Goal: Information Seeking & Learning: Learn about a topic

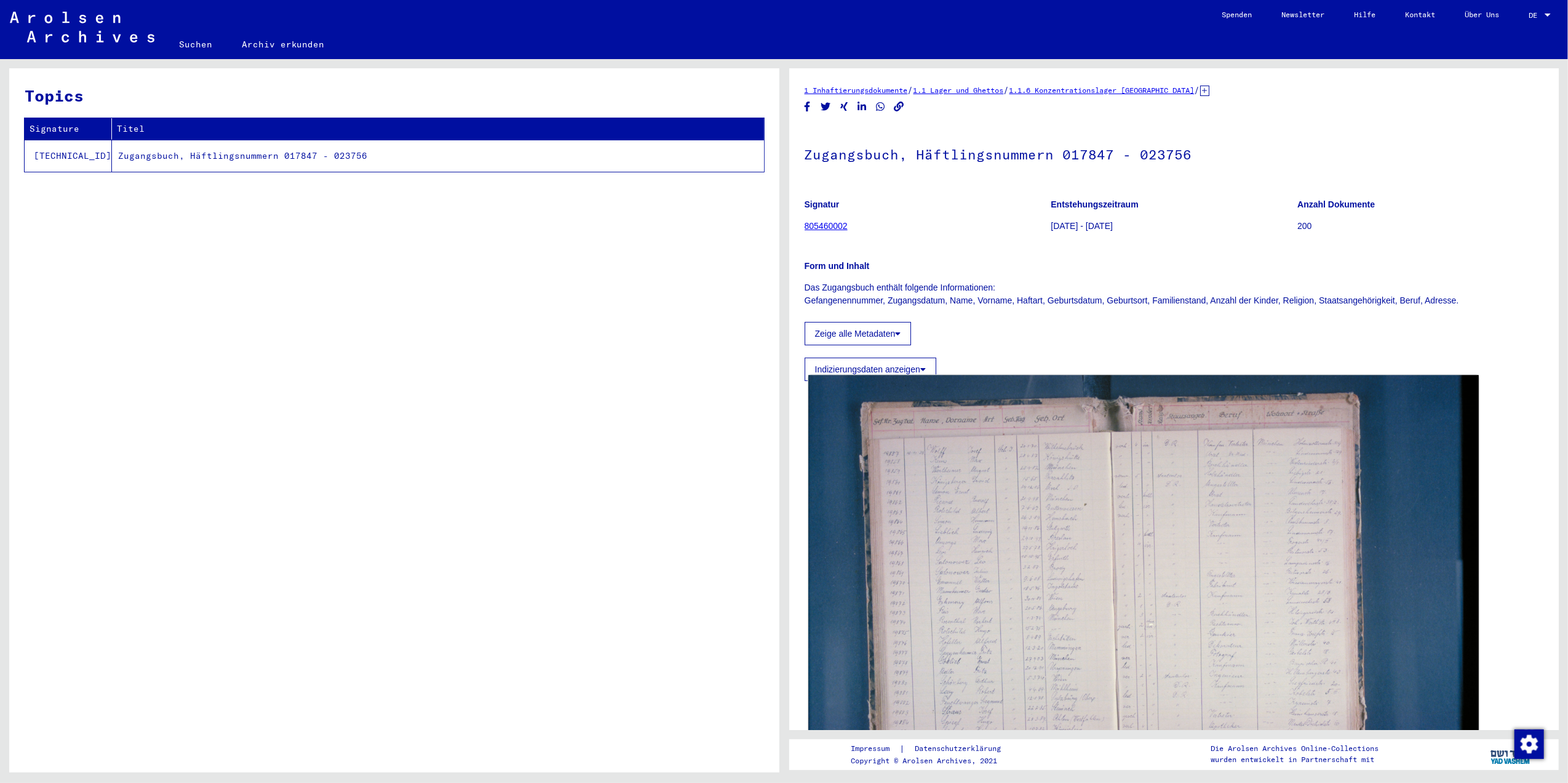
click at [1021, 498] on img at bounding box center [1143, 598] width 670 height 447
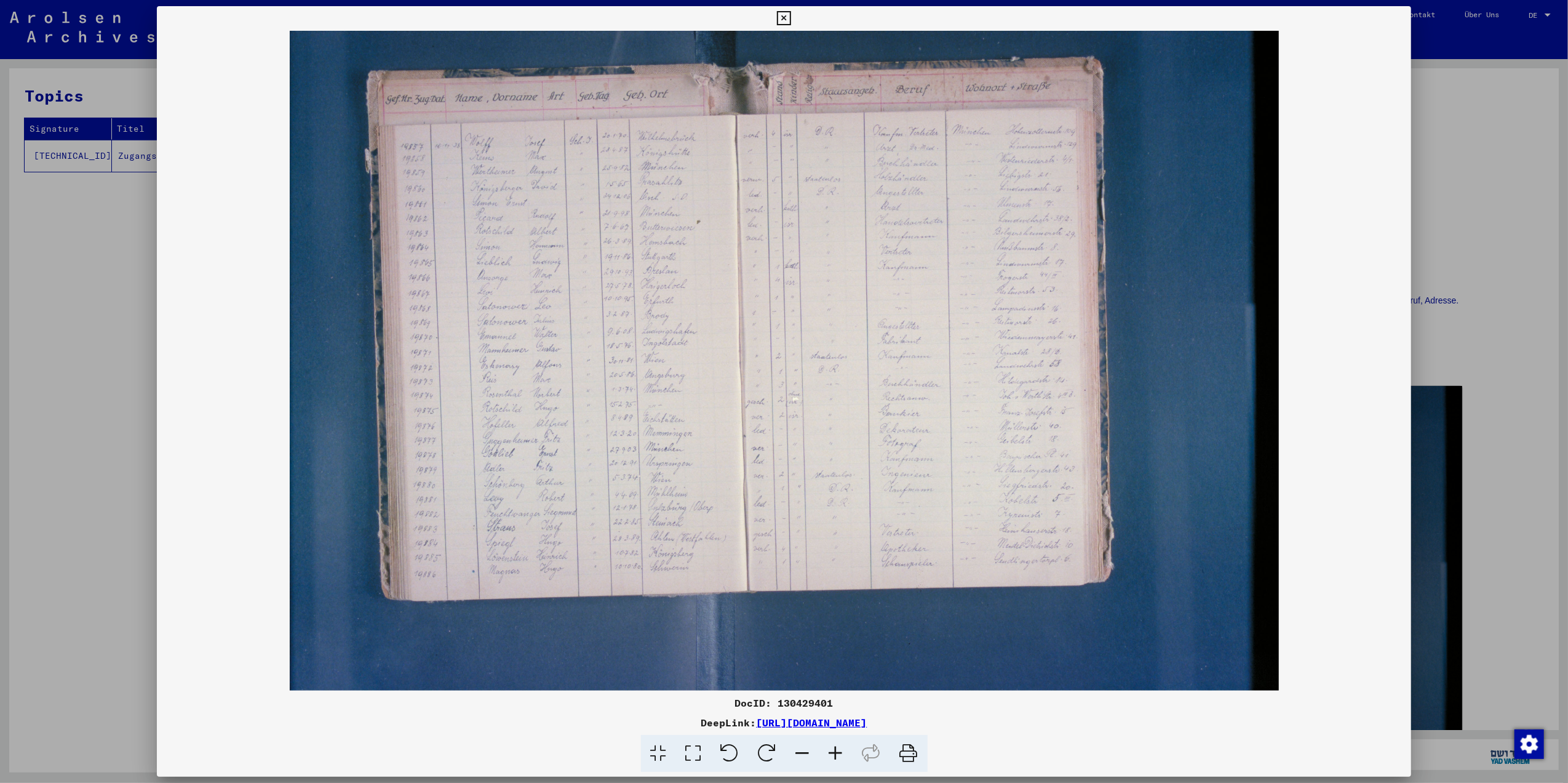
click at [689, 751] on icon at bounding box center [694, 753] width 35 height 38
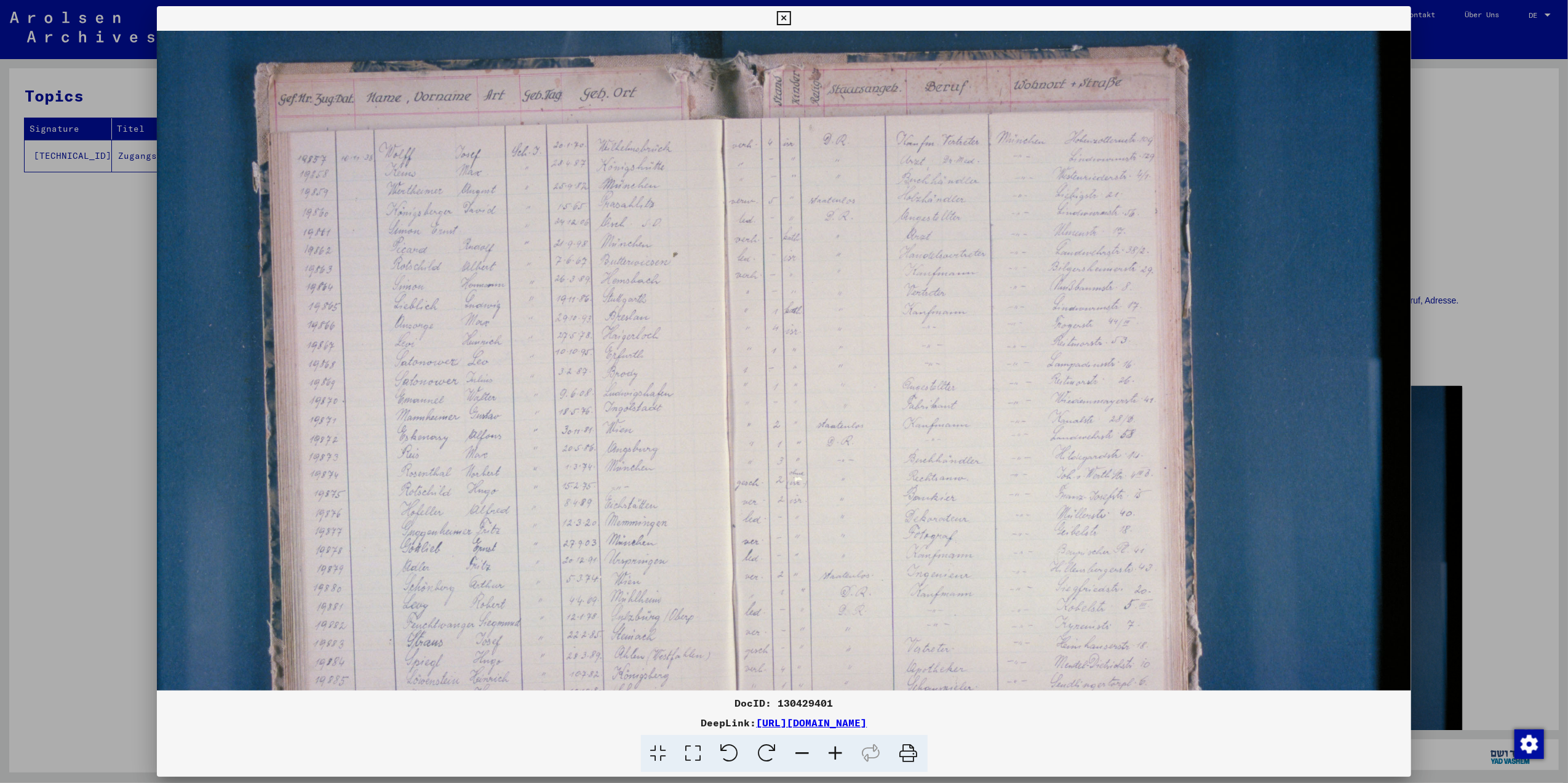
scroll to position [19, 0]
drag, startPoint x: 676, startPoint y: 576, endPoint x: 695, endPoint y: 560, distance: 24.8
click at [695, 560] on img at bounding box center [784, 429] width 1255 height 836
drag, startPoint x: 850, startPoint y: 758, endPoint x: 835, endPoint y: 751, distance: 16.6
click at [839, 754] on icon at bounding box center [836, 753] width 33 height 38
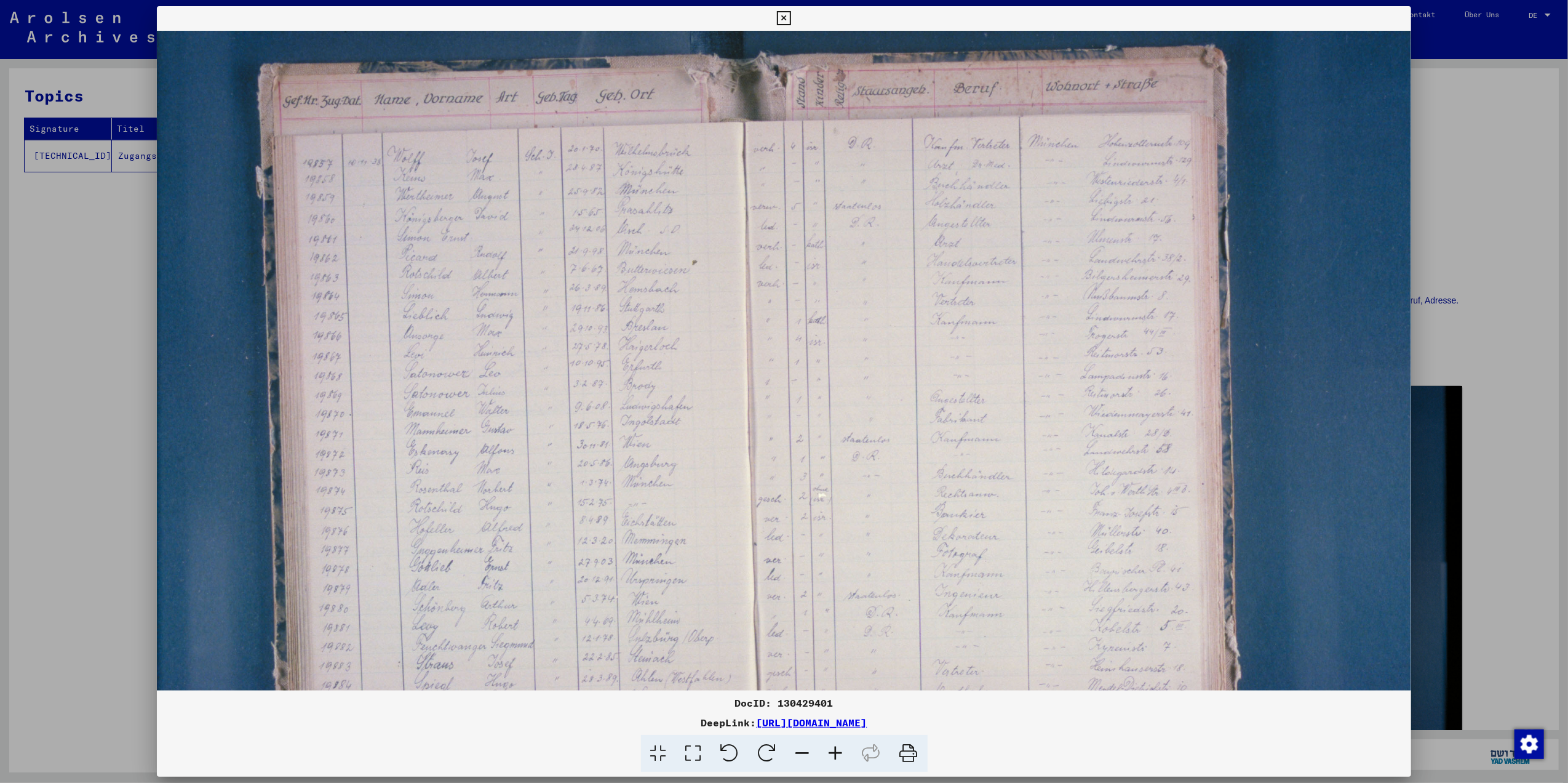
click at [833, 749] on icon at bounding box center [836, 753] width 33 height 38
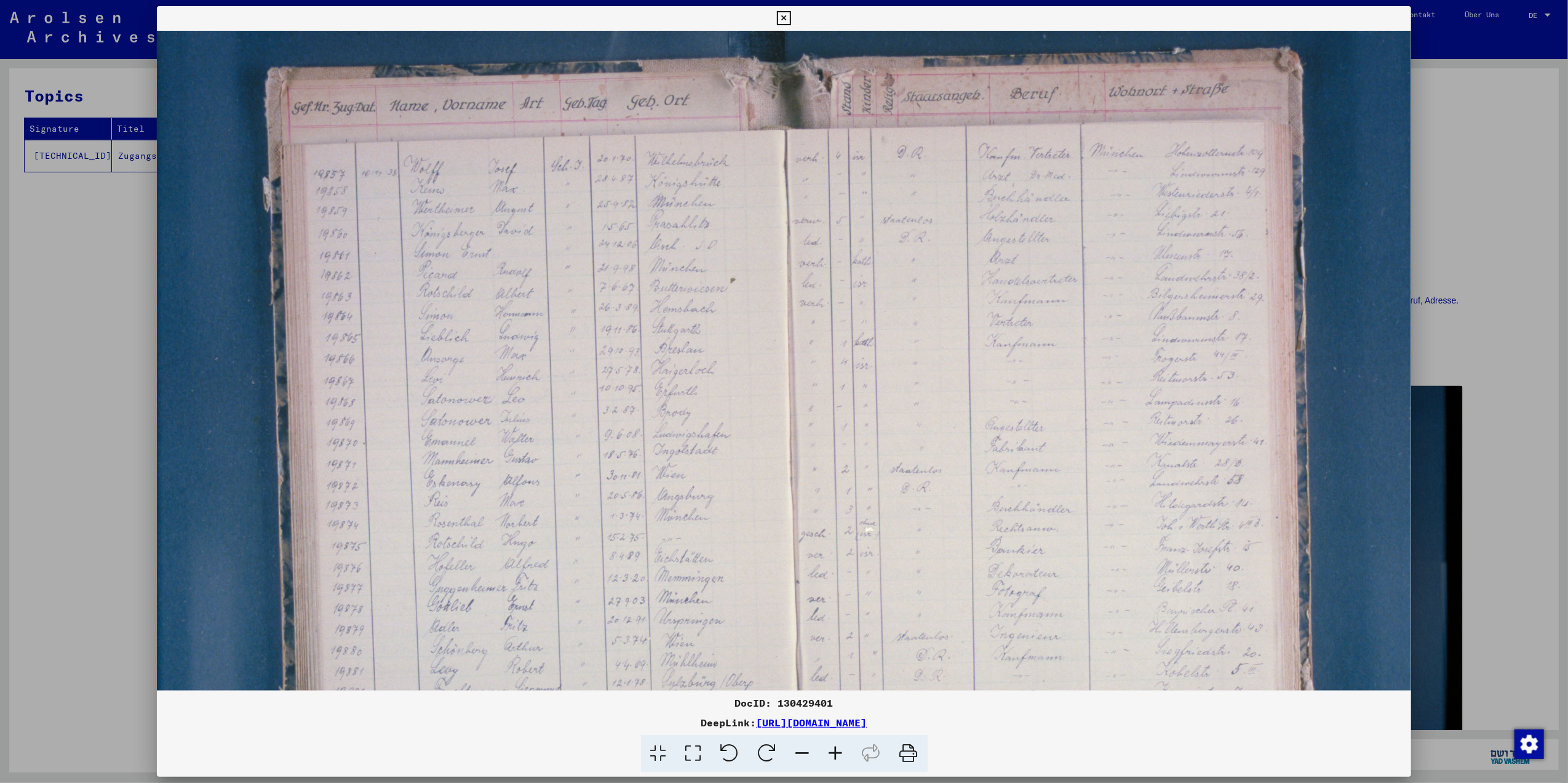
click at [833, 749] on icon at bounding box center [836, 753] width 33 height 38
click at [835, 748] on icon at bounding box center [836, 753] width 33 height 38
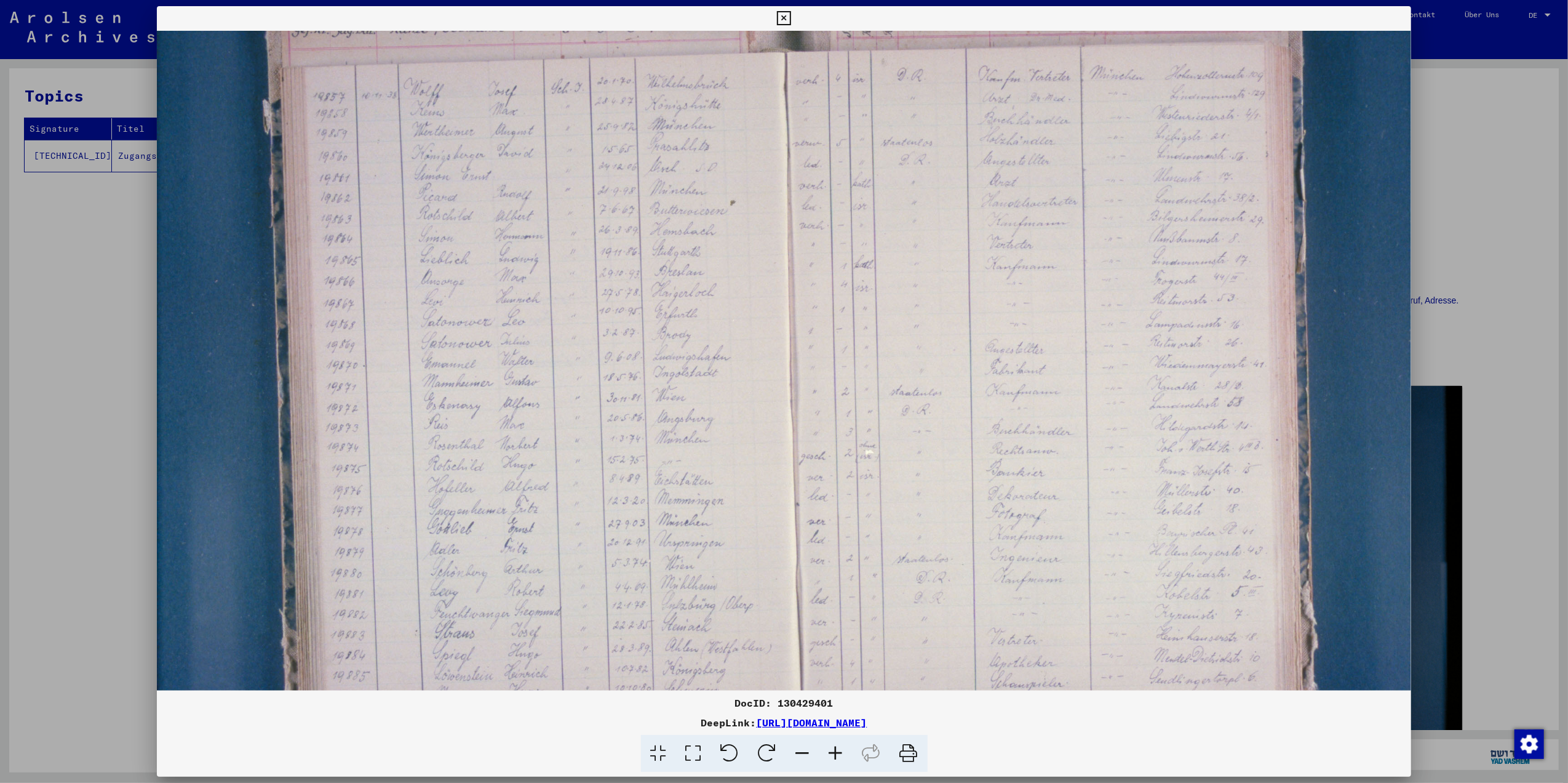
drag, startPoint x: 456, startPoint y: 533, endPoint x: 494, endPoint y: 460, distance: 82.3
click at [494, 460] on img at bounding box center [854, 398] width 1393 height 929
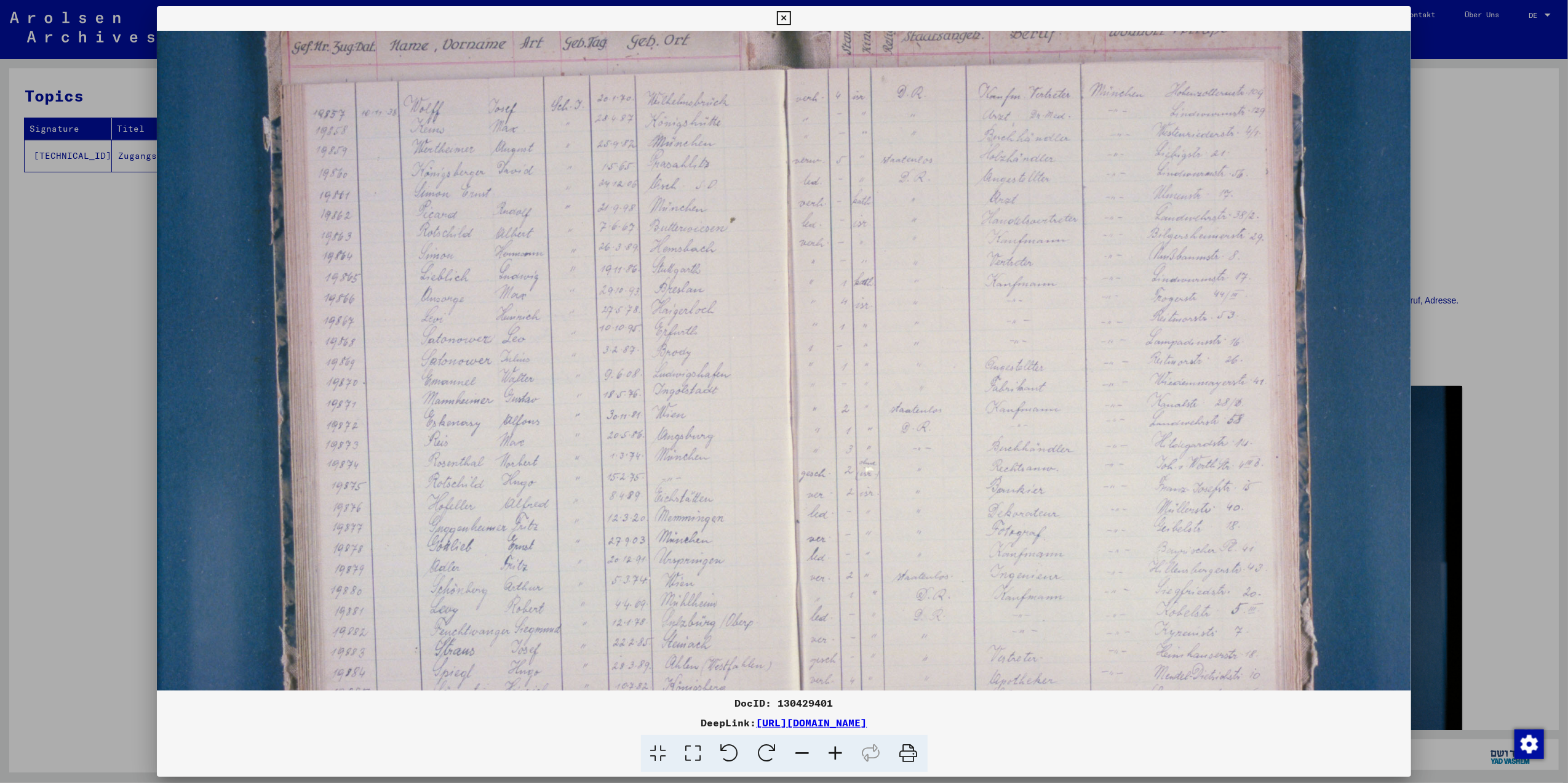
scroll to position [77, 0]
drag, startPoint x: 507, startPoint y: 537, endPoint x: 540, endPoint y: 567, distance: 44.6
click at [540, 567] on img at bounding box center [854, 417] width 1393 height 929
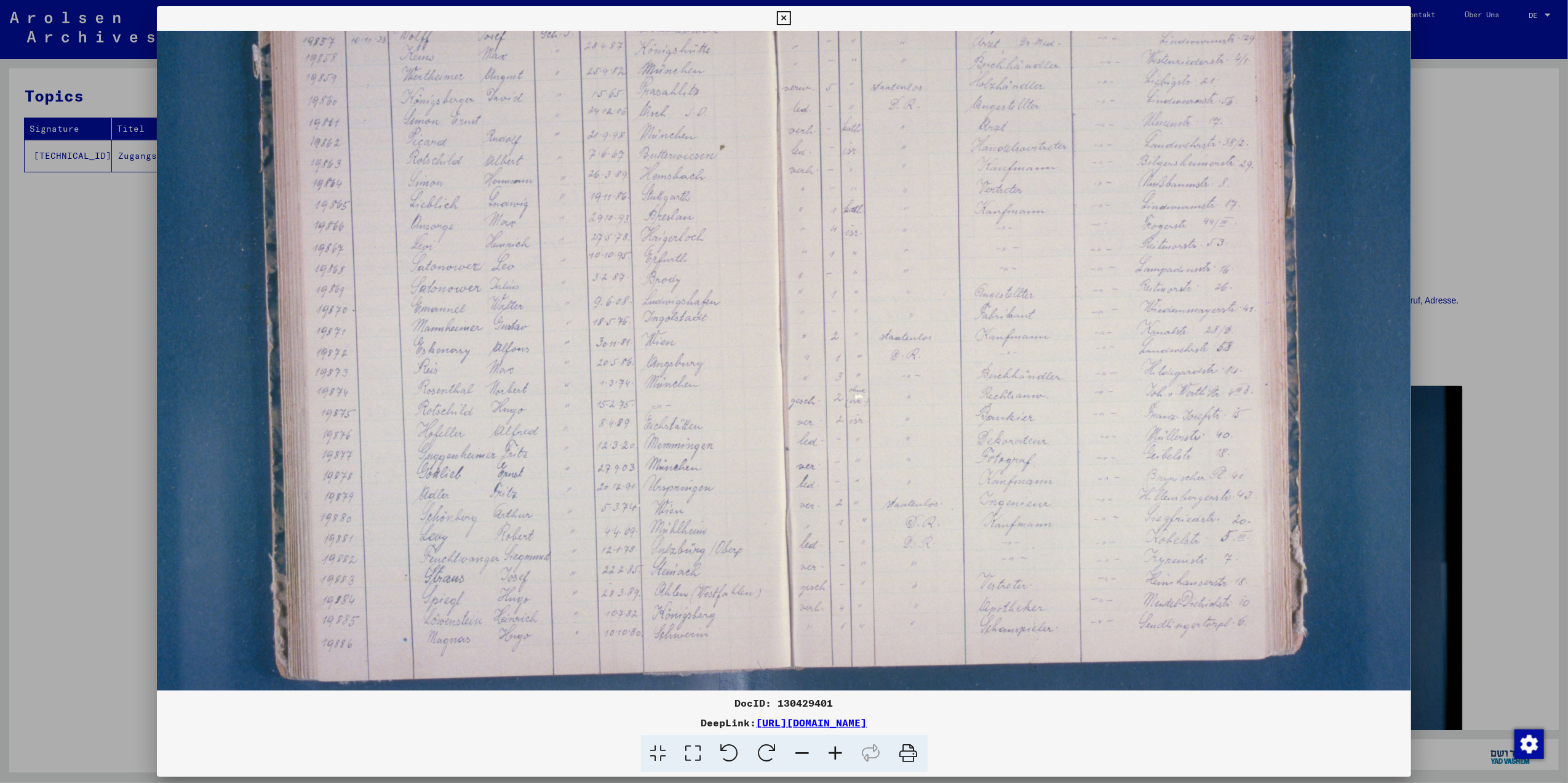
scroll to position [155, 10]
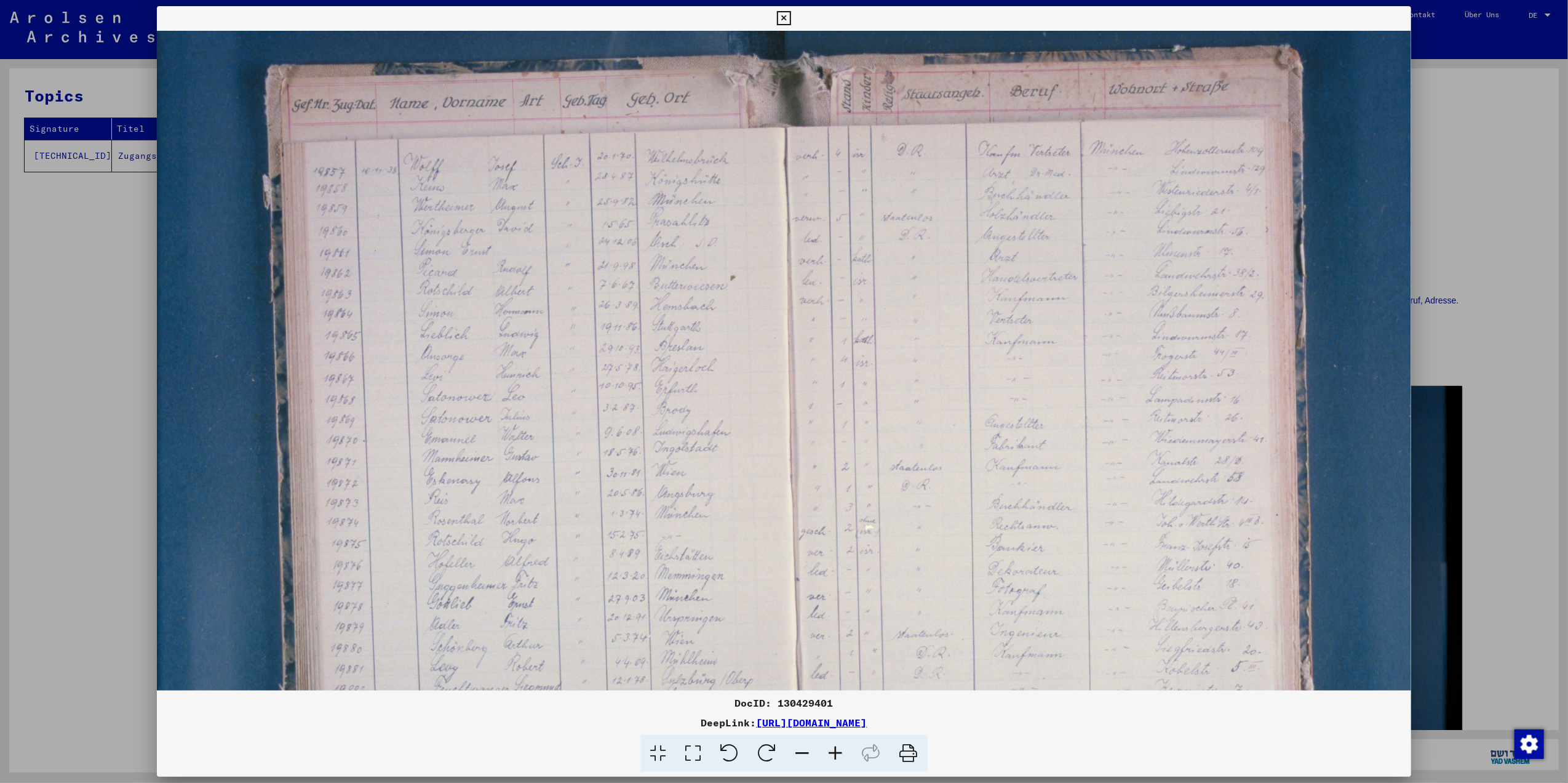
drag, startPoint x: 529, startPoint y: 562, endPoint x: 729, endPoint y: 626, distance: 210.0
click at [725, 625] on img at bounding box center [854, 472] width 1393 height 929
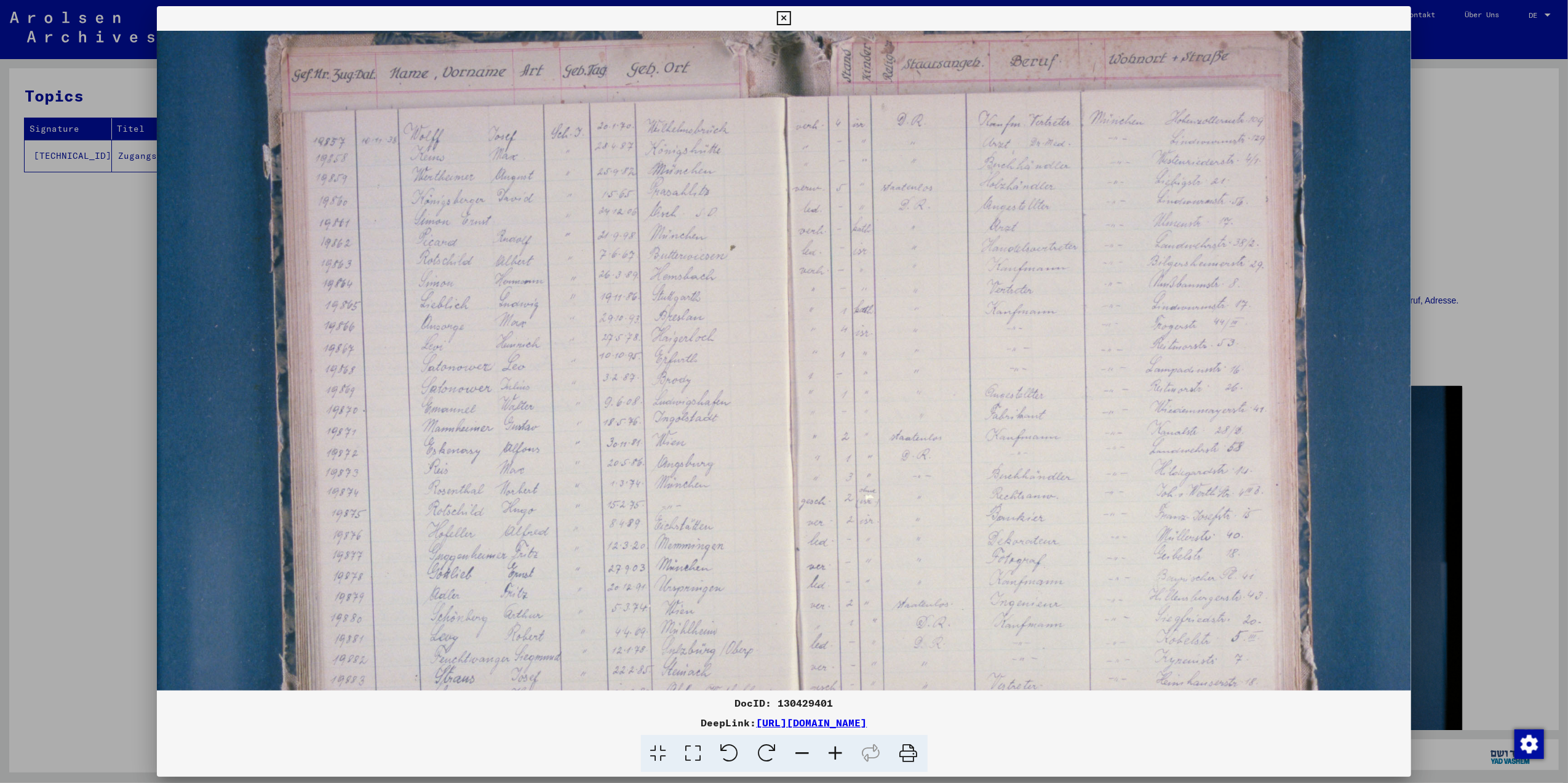
scroll to position [53, 0]
drag, startPoint x: 488, startPoint y: 557, endPoint x: 493, endPoint y: 532, distance: 25.5
click at [493, 532] on img at bounding box center [854, 442] width 1393 height 929
click at [832, 569] on img at bounding box center [854, 442] width 1393 height 929
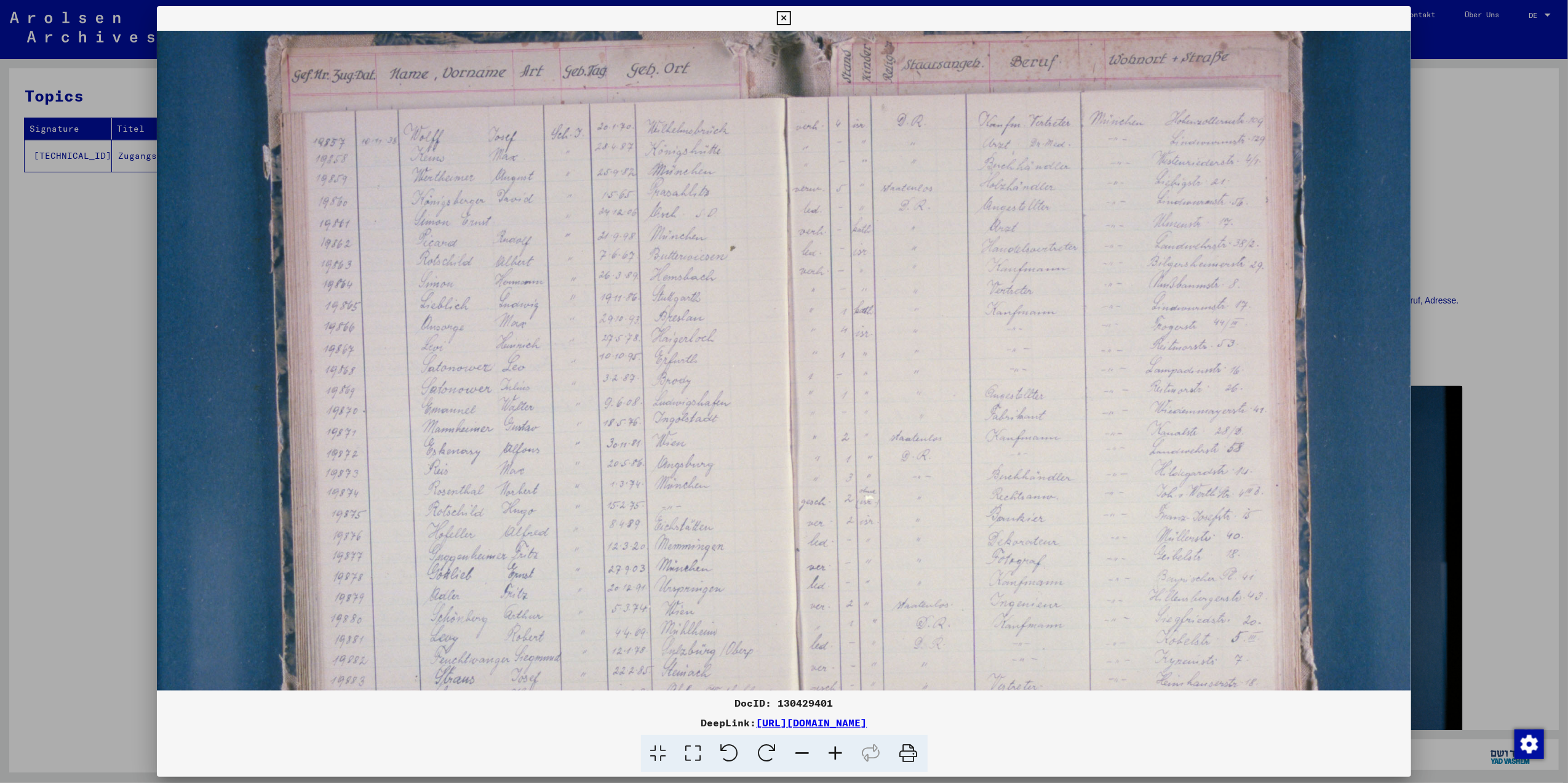
click at [835, 569] on img at bounding box center [854, 443] width 1393 height 929
